Goal: Task Accomplishment & Management: Manage account settings

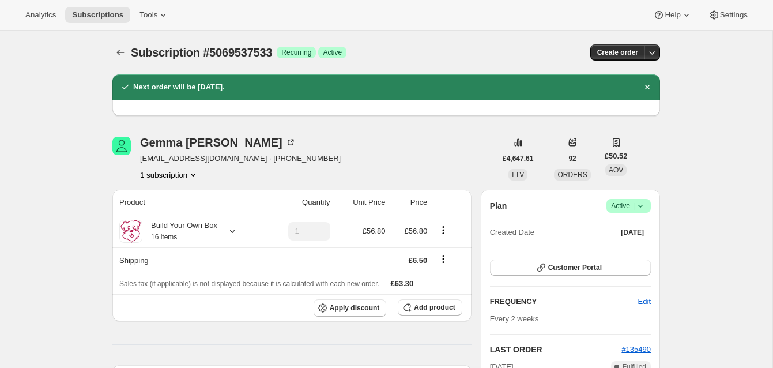
scroll to position [92, 0]
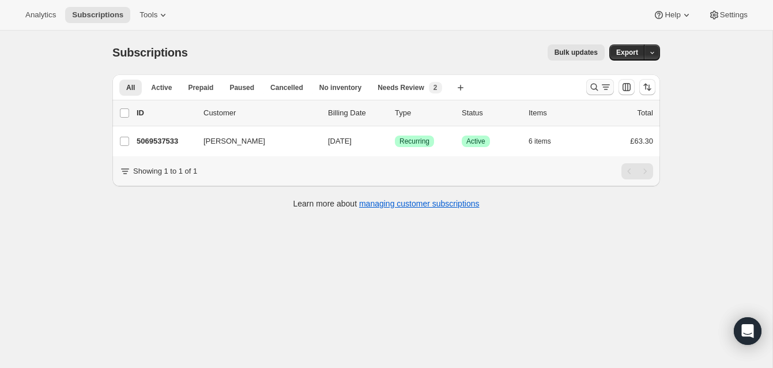
click at [593, 86] on icon "Search and filter results" at bounding box center [595, 87] width 12 height 12
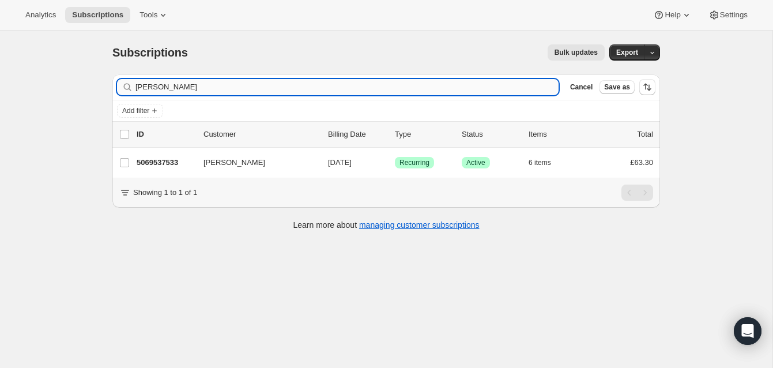
drag, startPoint x: 164, startPoint y: 90, endPoint x: 208, endPoint y: 89, distance: 43.8
click at [165, 90] on input "[PERSON_NAME]" at bounding box center [347, 87] width 423 height 16
drag, startPoint x: 198, startPoint y: 89, endPoint x: 96, endPoint y: 73, distance: 103.8
click at [96, 73] on div "Subscriptions. This page is ready Subscriptions Bulk updates More actions Bulk …" at bounding box center [386, 215] width 773 height 368
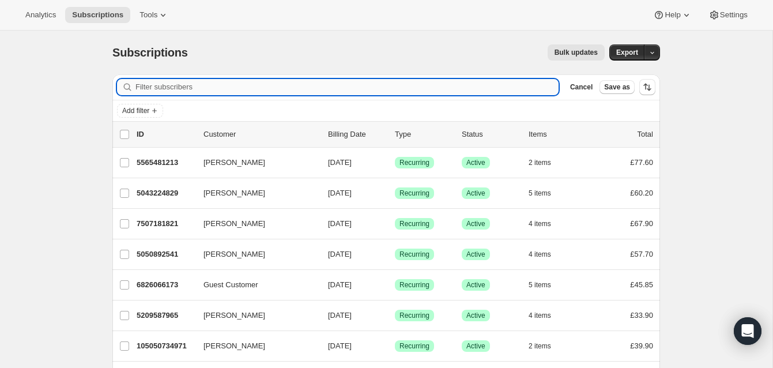
click at [155, 86] on input "Filter subscribers" at bounding box center [347, 87] width 423 height 16
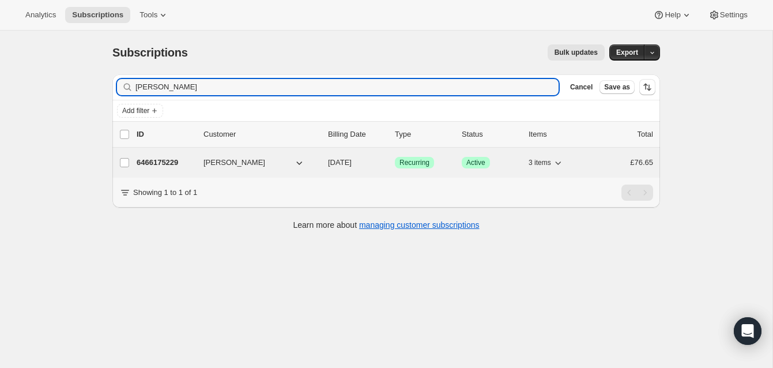
type input "Kerry-Louise Wardman"
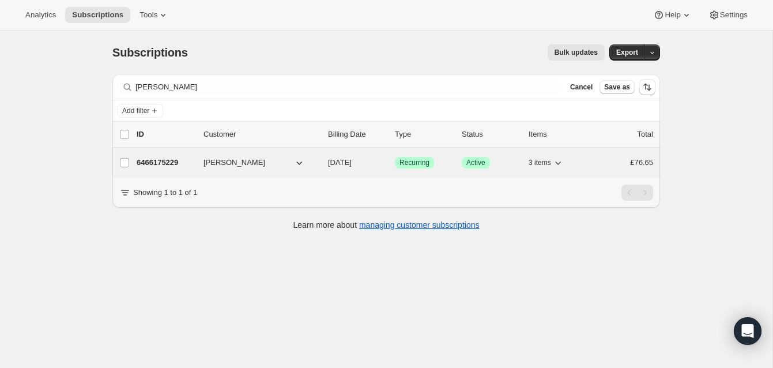
click at [168, 155] on div "6466175229 Kerry-Louise Wardman 10/02/2025 Success Recurring Success Active 3 i…" at bounding box center [395, 163] width 517 height 16
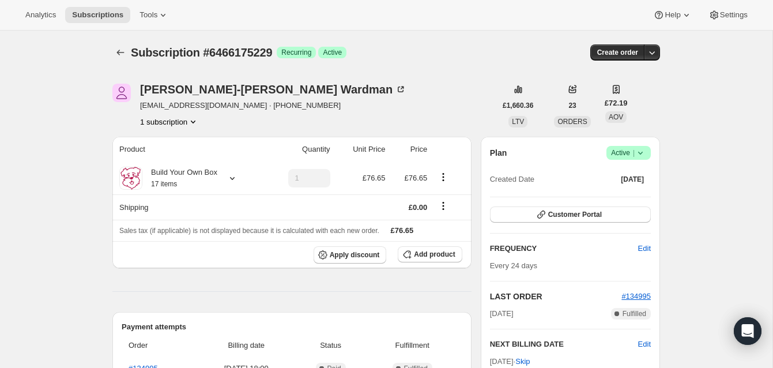
click at [624, 151] on span "Active |" at bounding box center [628, 153] width 35 height 12
click at [624, 194] on span "Cancel subscription" at bounding box center [625, 195] width 65 height 9
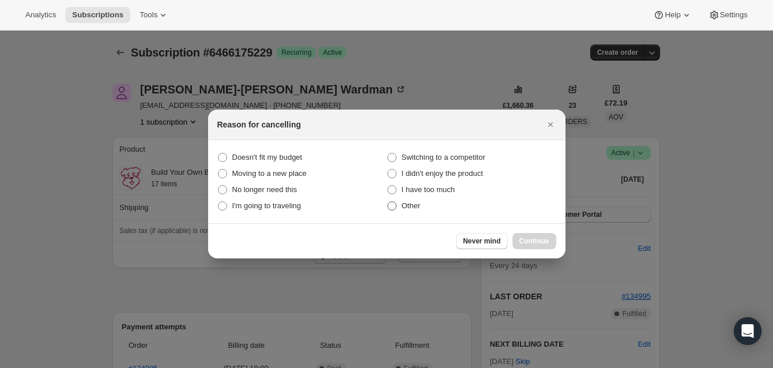
drag, startPoint x: 392, startPoint y: 207, endPoint x: 398, endPoint y: 208, distance: 6.4
click at [396, 207] on span ":rbv:" at bounding box center [391, 205] width 9 height 9
click at [388, 202] on input "Other" at bounding box center [387, 201] width 1 height 1
radio input "true"
click at [540, 239] on span "Continue" at bounding box center [535, 240] width 30 height 9
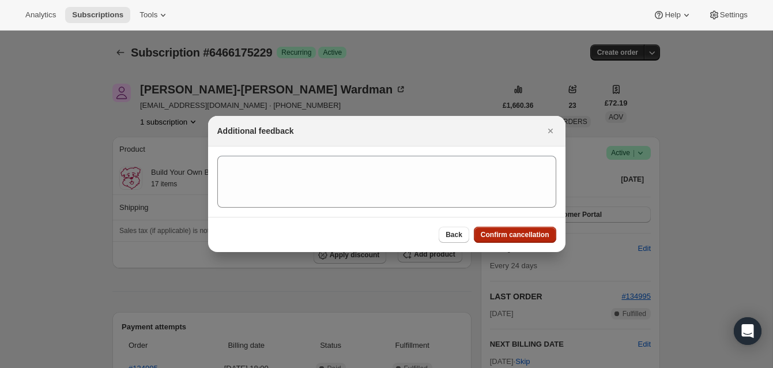
click at [536, 229] on button "Confirm cancellation" at bounding box center [515, 235] width 82 height 16
